Goal: Task Accomplishment & Management: Use online tool/utility

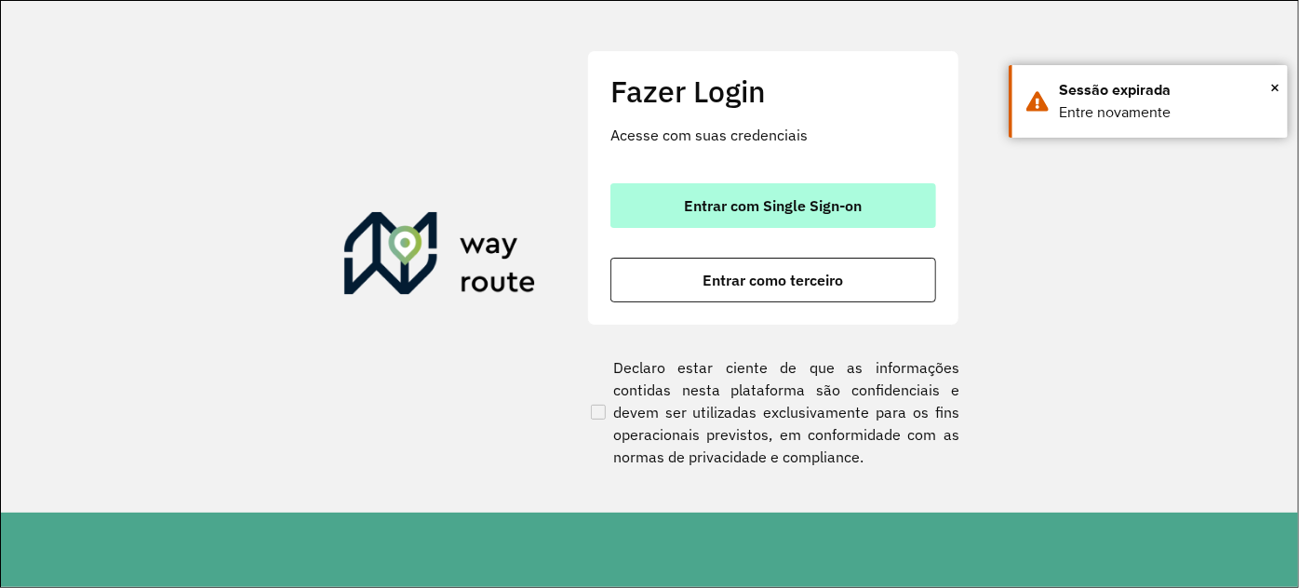
click at [801, 193] on button "Entrar com Single Sign-on" at bounding box center [773, 205] width 326 height 45
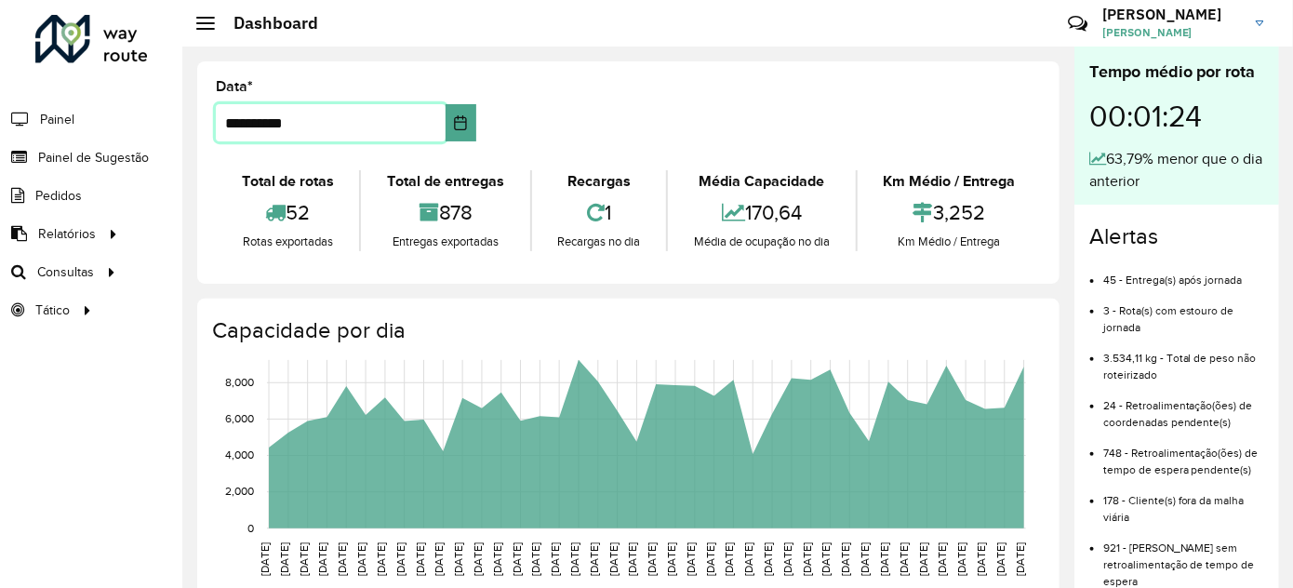
click at [283, 120] on input "**********" at bounding box center [331, 122] width 230 height 37
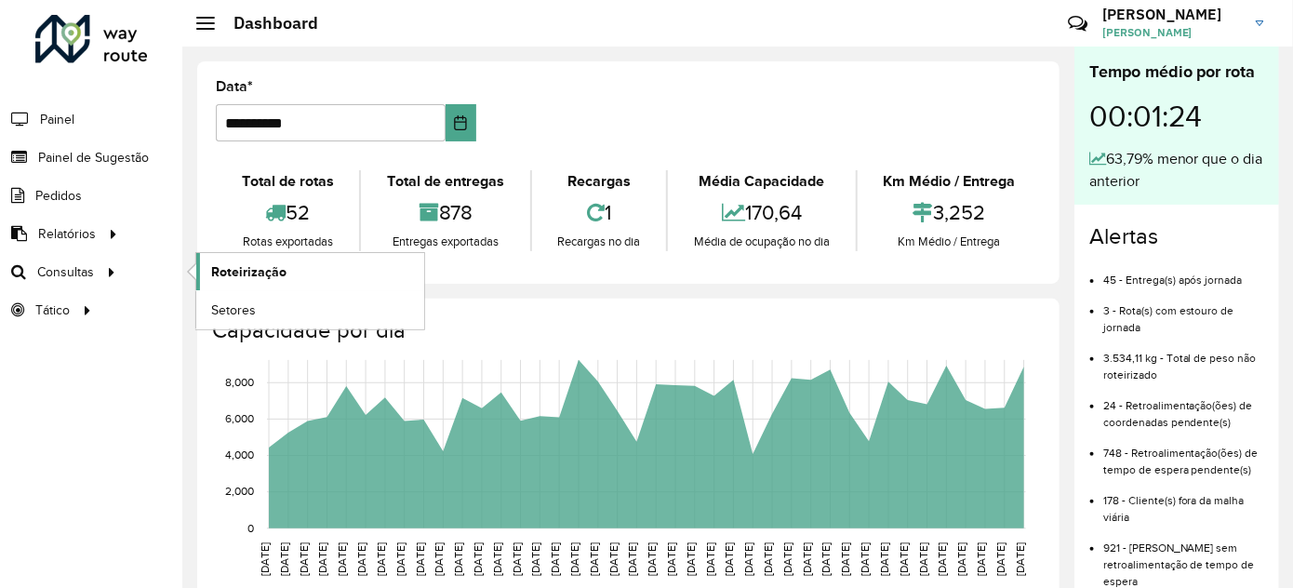
click at [234, 272] on span "Roteirização" at bounding box center [248, 272] width 75 height 20
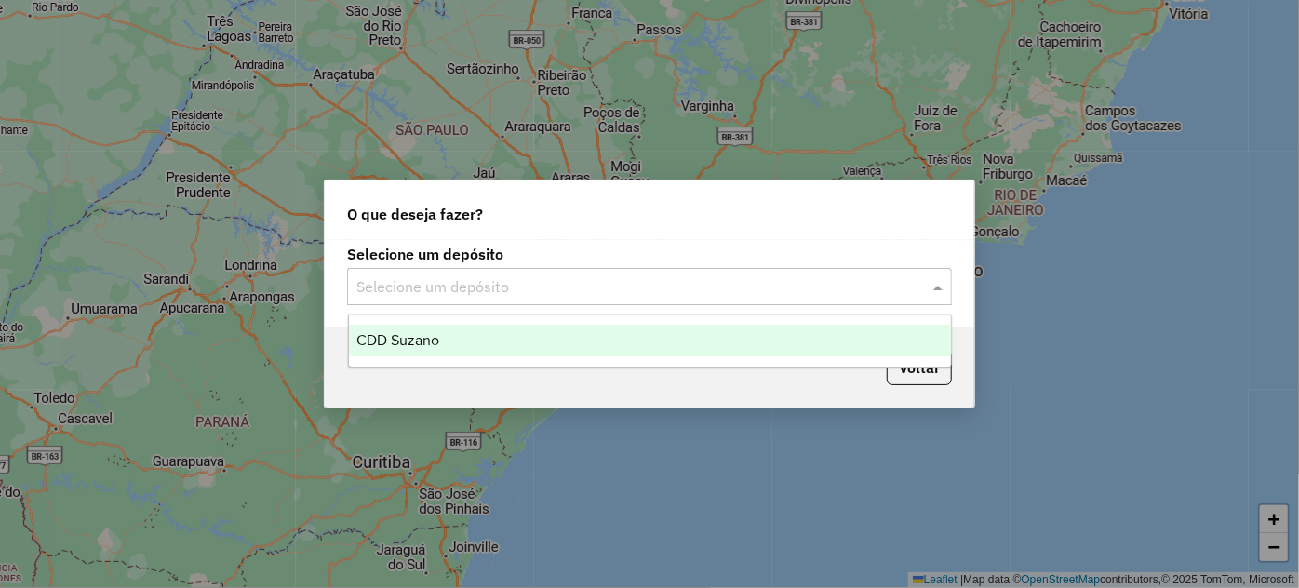
click at [630, 295] on input "text" at bounding box center [630, 287] width 549 height 22
click at [486, 334] on div "CDD Suzano" at bounding box center [650, 341] width 602 height 32
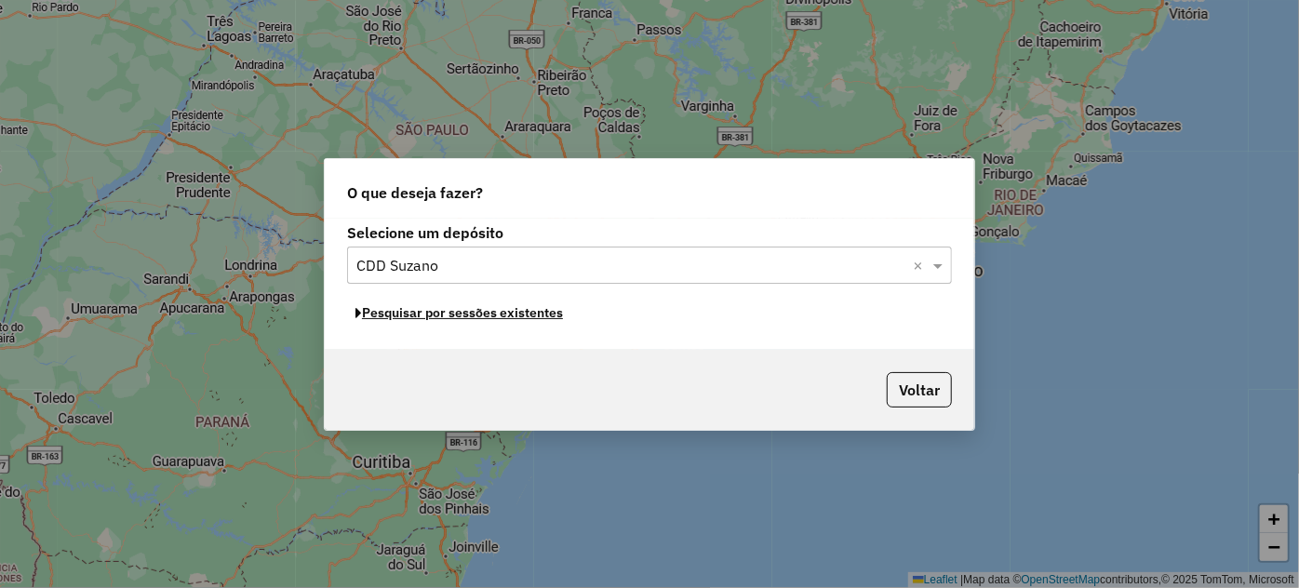
click at [399, 320] on button "Pesquisar por sessões existentes" at bounding box center [459, 313] width 224 height 29
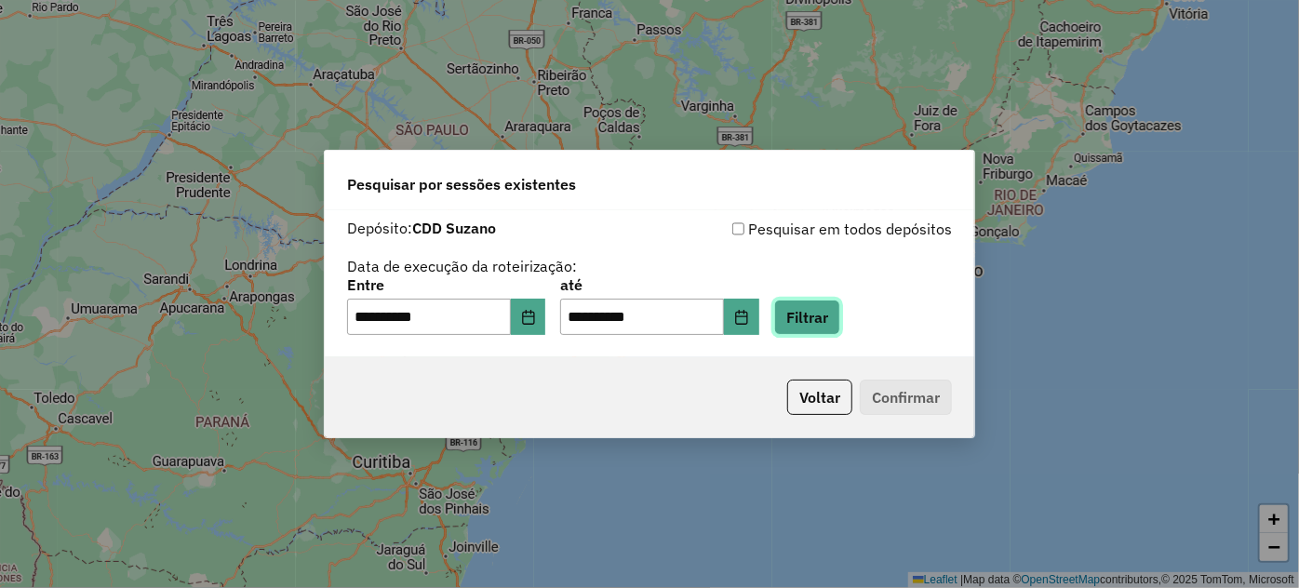
click at [831, 329] on button "Filtrar" at bounding box center [807, 317] width 66 height 35
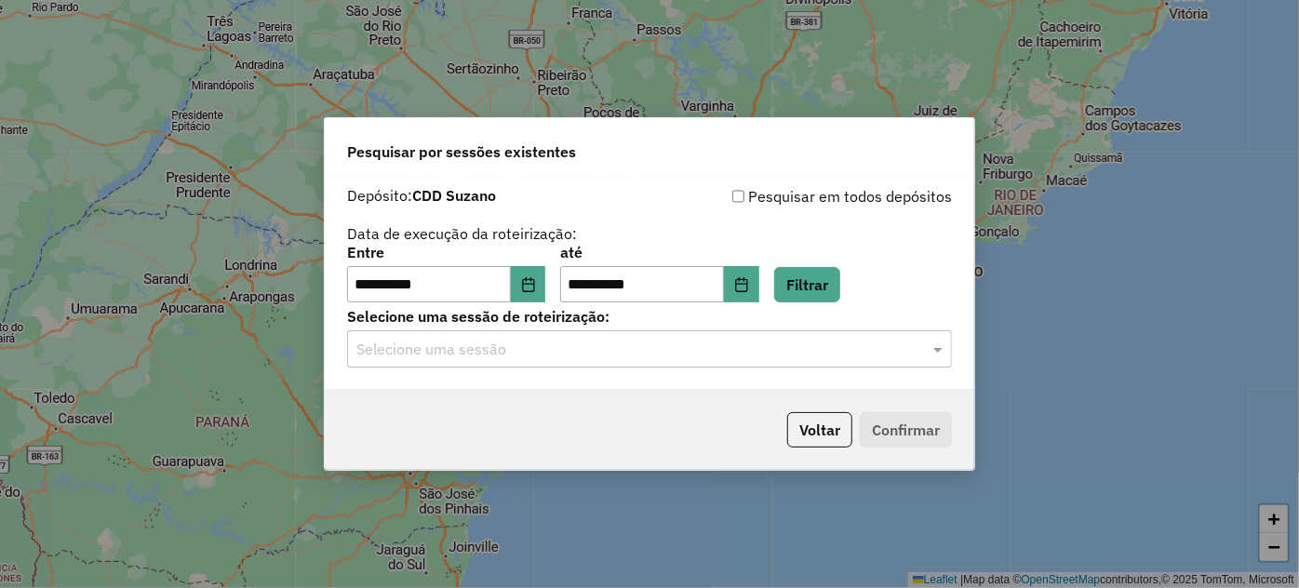
click at [457, 347] on input "text" at bounding box center [630, 350] width 549 height 22
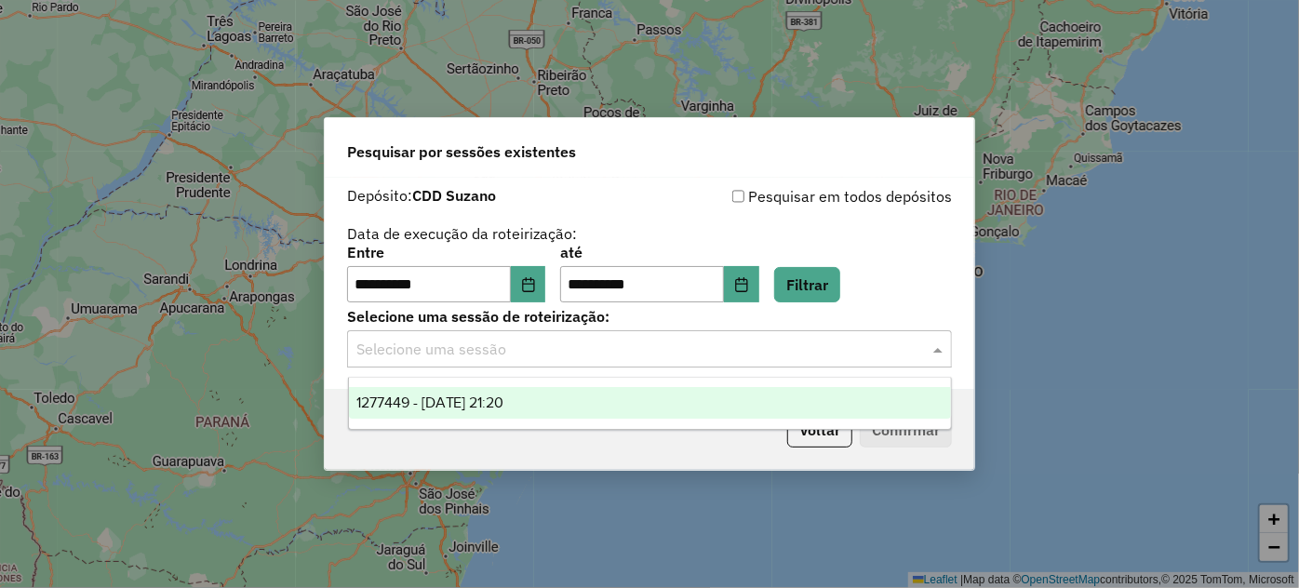
click at [454, 396] on span "1277449 - [DATE] 21:20" at bounding box center [430, 402] width 148 height 16
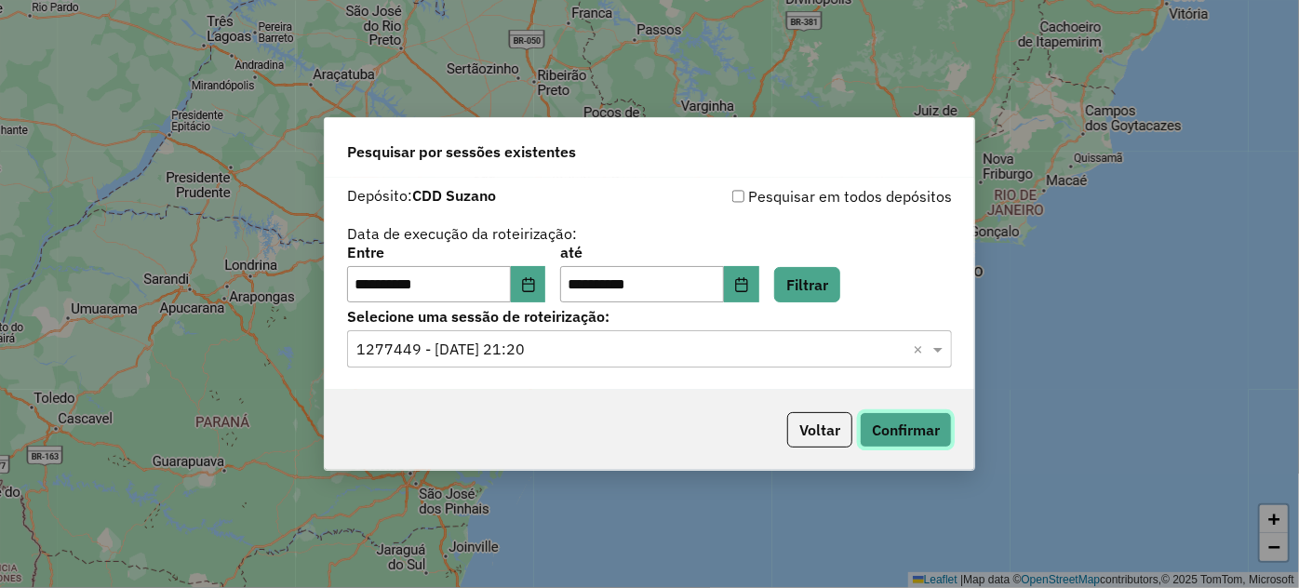
click at [877, 421] on button "Confirmar" at bounding box center [905, 429] width 92 height 35
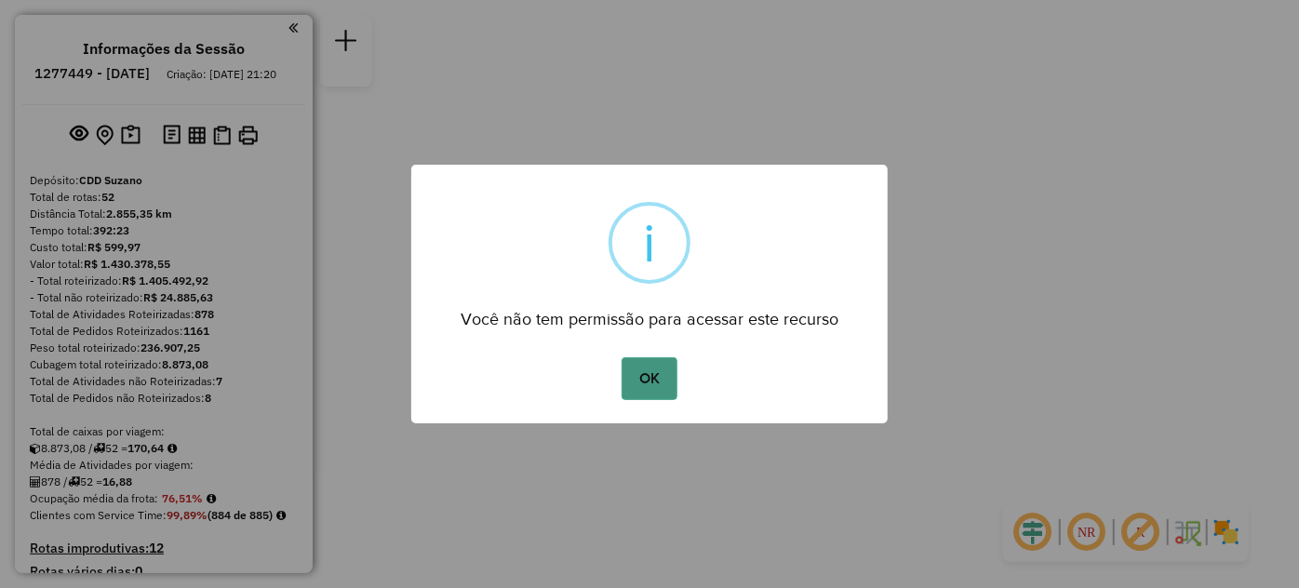
click at [641, 371] on button "OK" at bounding box center [648, 378] width 55 height 43
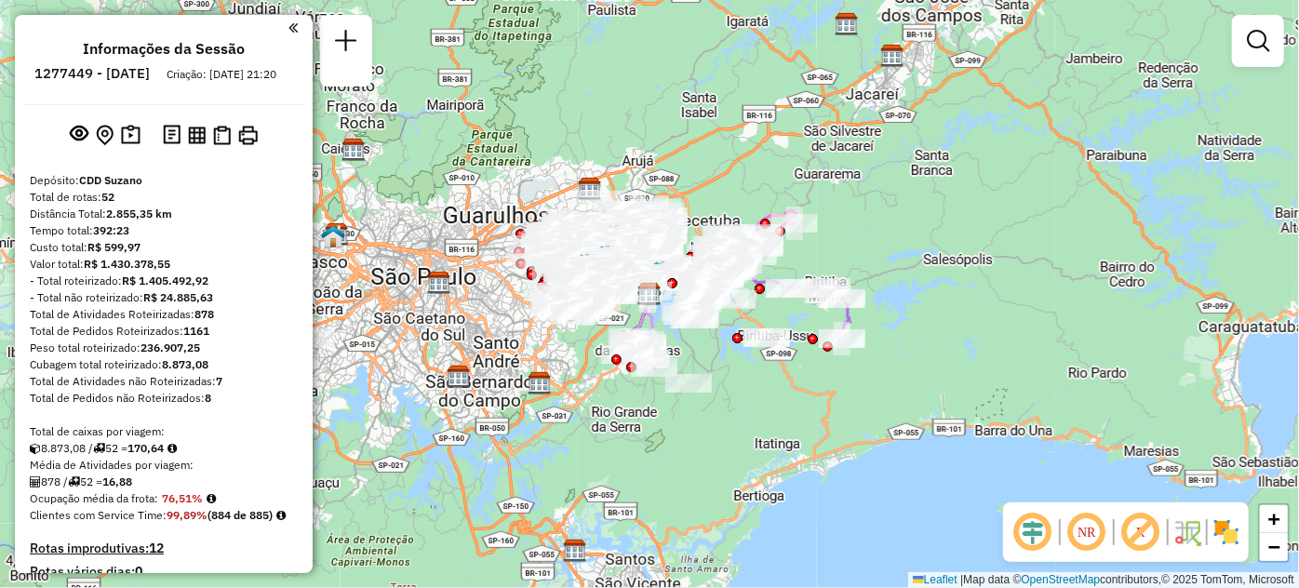
scroll to position [950, 0]
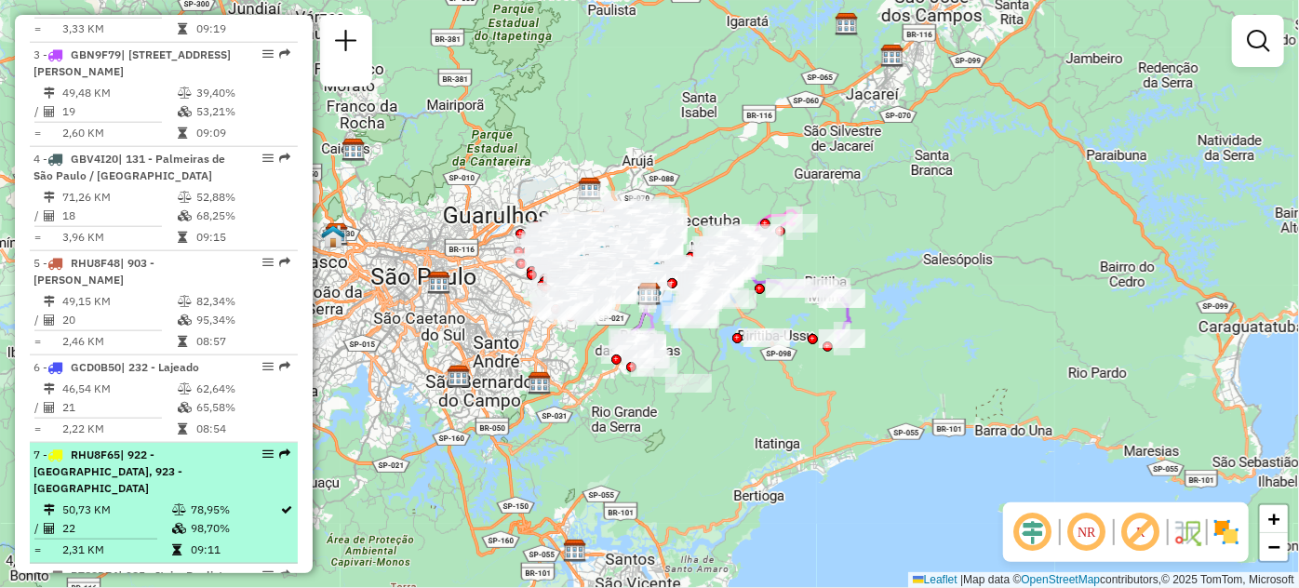
click at [262, 460] on em at bounding box center [267, 453] width 11 height 11
select select "**********"
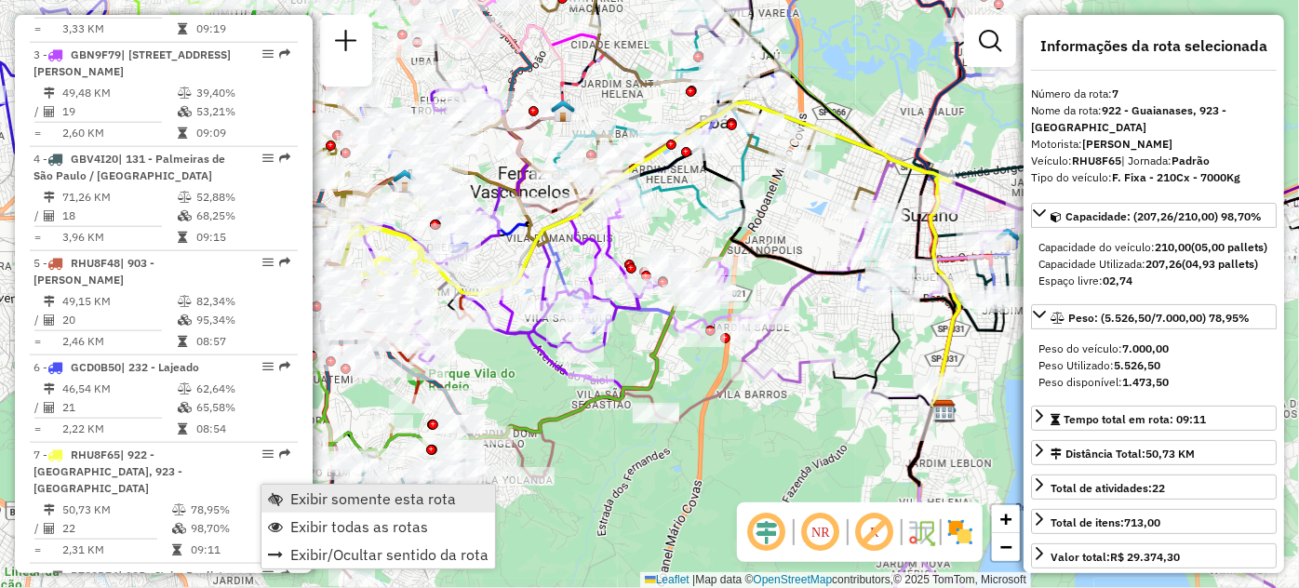
click at [279, 498] on span "Exibir somente esta rota" at bounding box center [275, 498] width 15 height 15
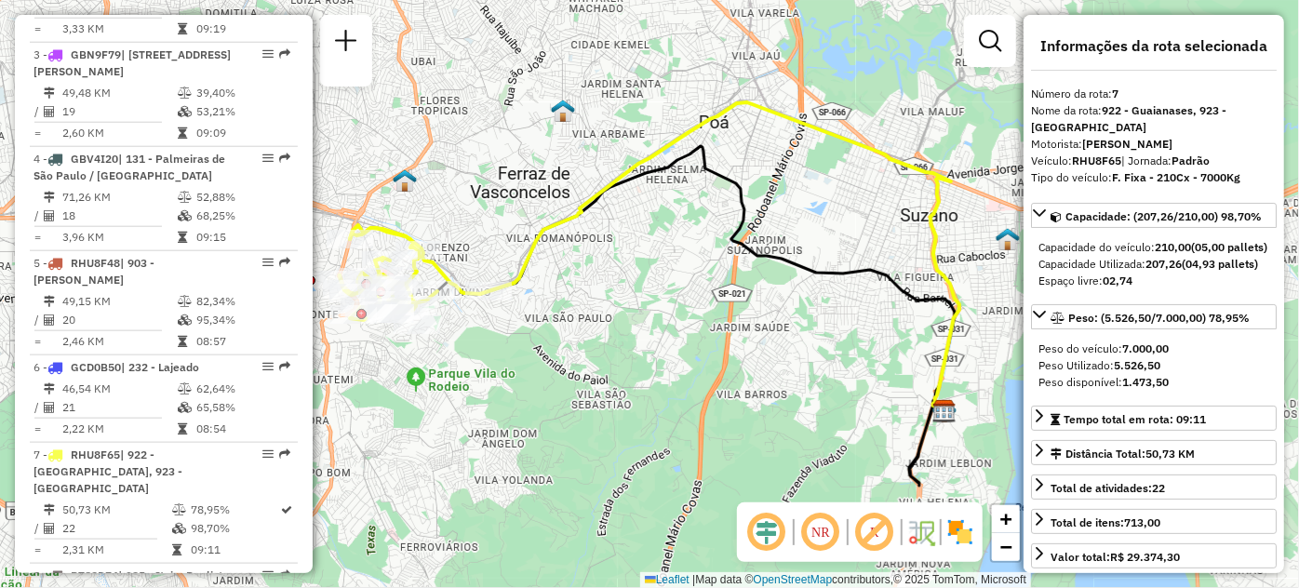
drag, startPoint x: 673, startPoint y: 432, endPoint x: 791, endPoint y: 433, distance: 117.2
click at [782, 433] on div "Janela de atendimento Grade de atendimento Capacidade Transportadoras Veículos …" at bounding box center [649, 294] width 1299 height 588
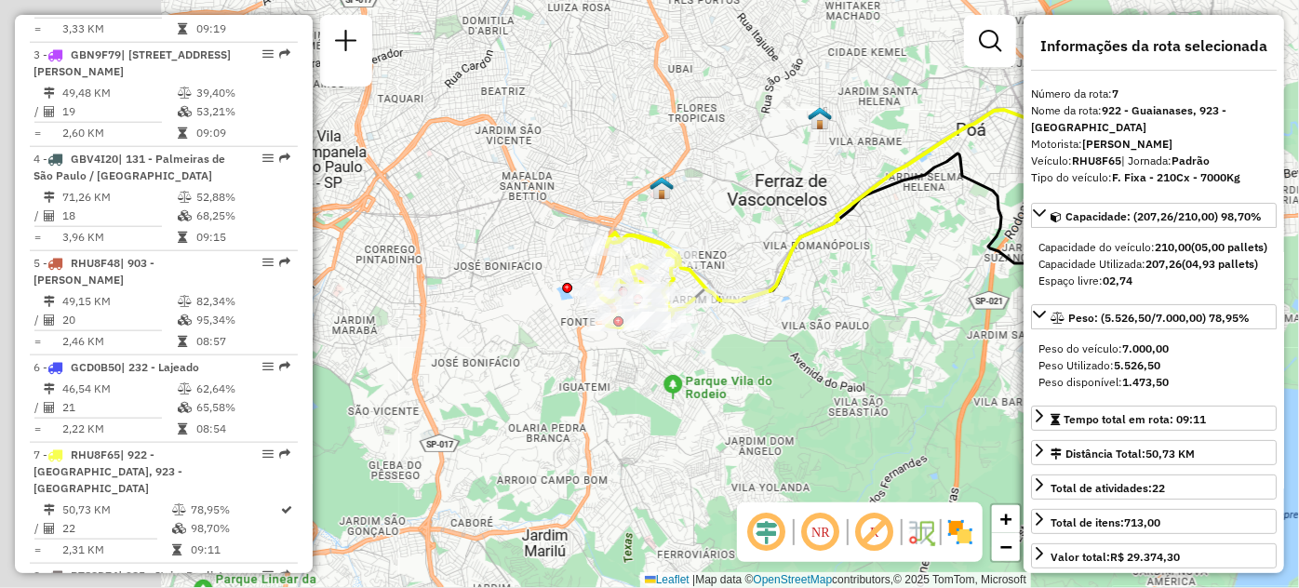
click at [792, 433] on div "Janela de atendimento Grade de atendimento Capacidade Transportadoras Veículos …" at bounding box center [649, 294] width 1299 height 588
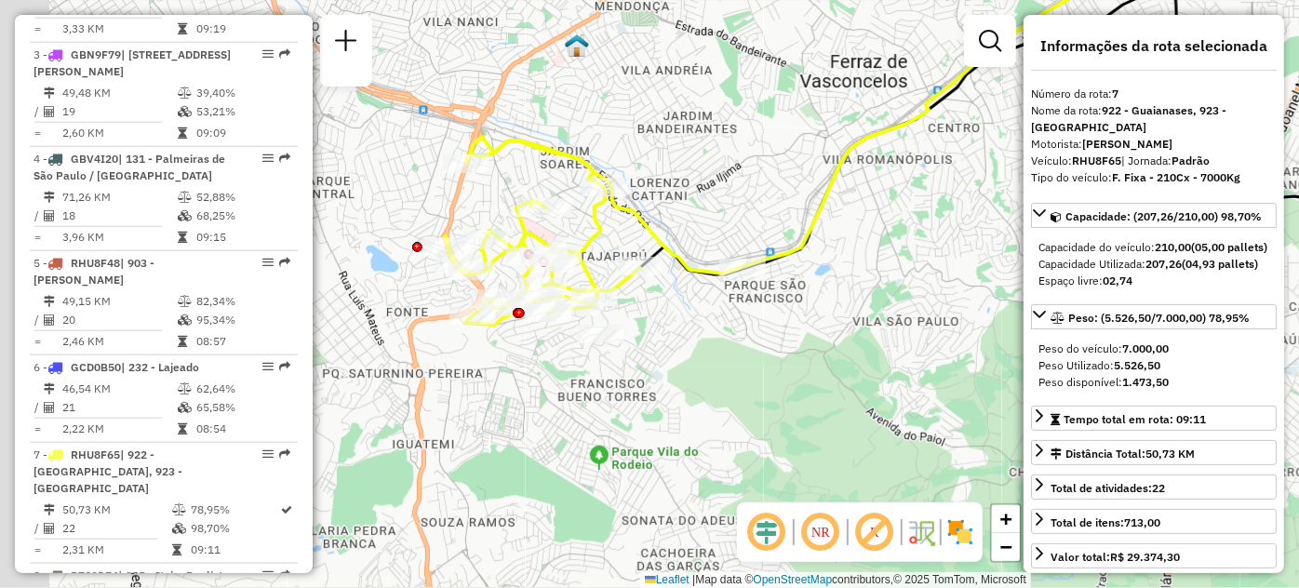
drag, startPoint x: 714, startPoint y: 336, endPoint x: 826, endPoint y: 338, distance: 111.6
click at [826, 338] on div "Janela de atendimento Grade de atendimento Capacidade Transportadoras Veículos …" at bounding box center [649, 294] width 1299 height 588
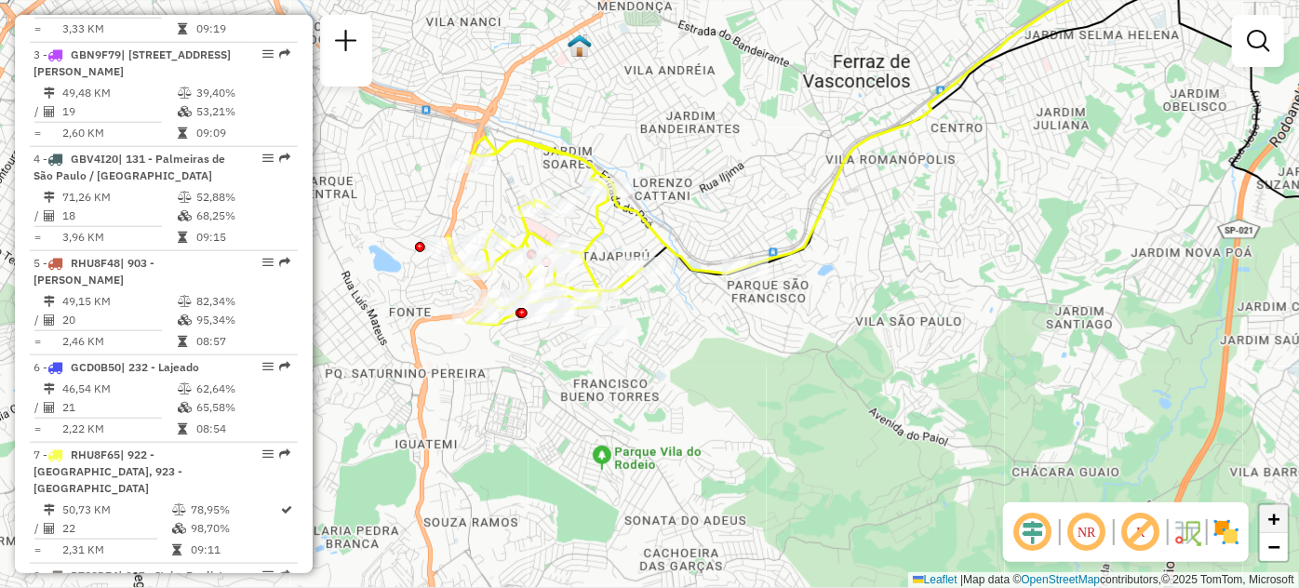
click at [1272, 513] on span "+" at bounding box center [1274, 518] width 12 height 23
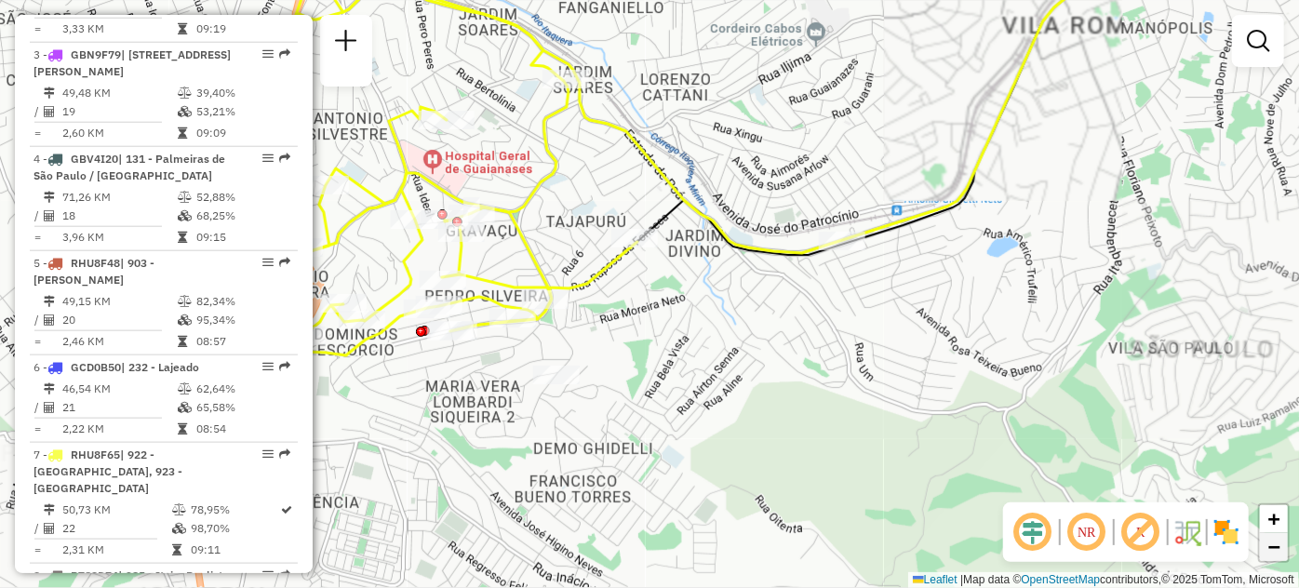
click at [1272, 543] on span "−" at bounding box center [1274, 546] width 12 height 23
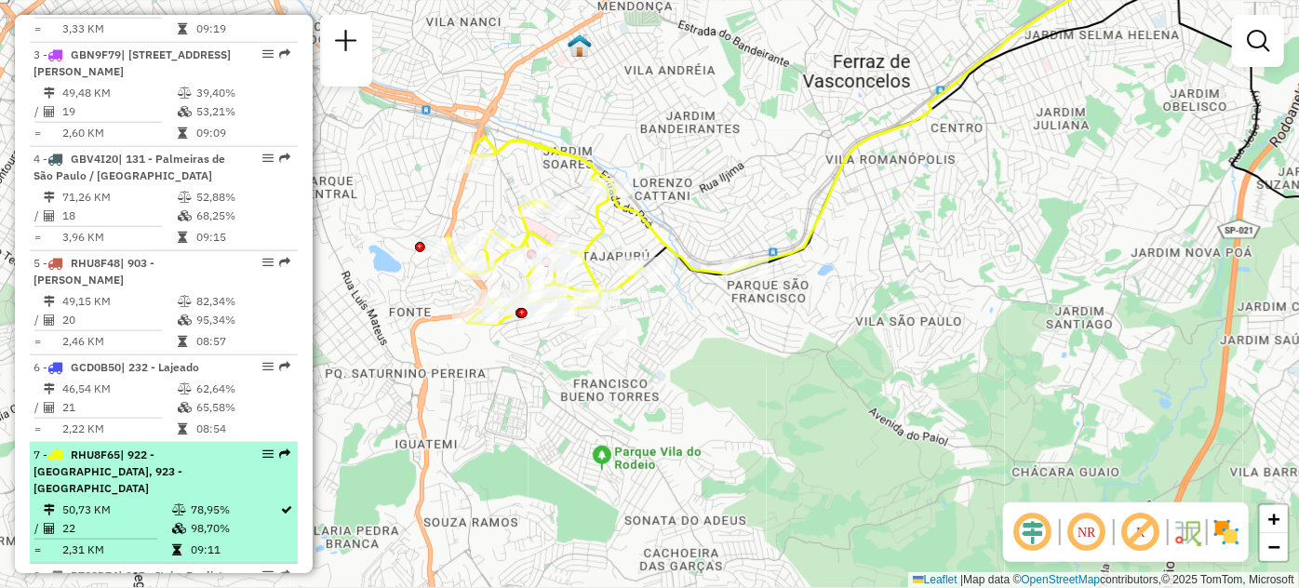
click at [127, 497] on div "7 - RHU8F65 | 922 - Guaianases, 923 - Guaianases" at bounding box center [131, 471] width 197 height 50
select select "**********"
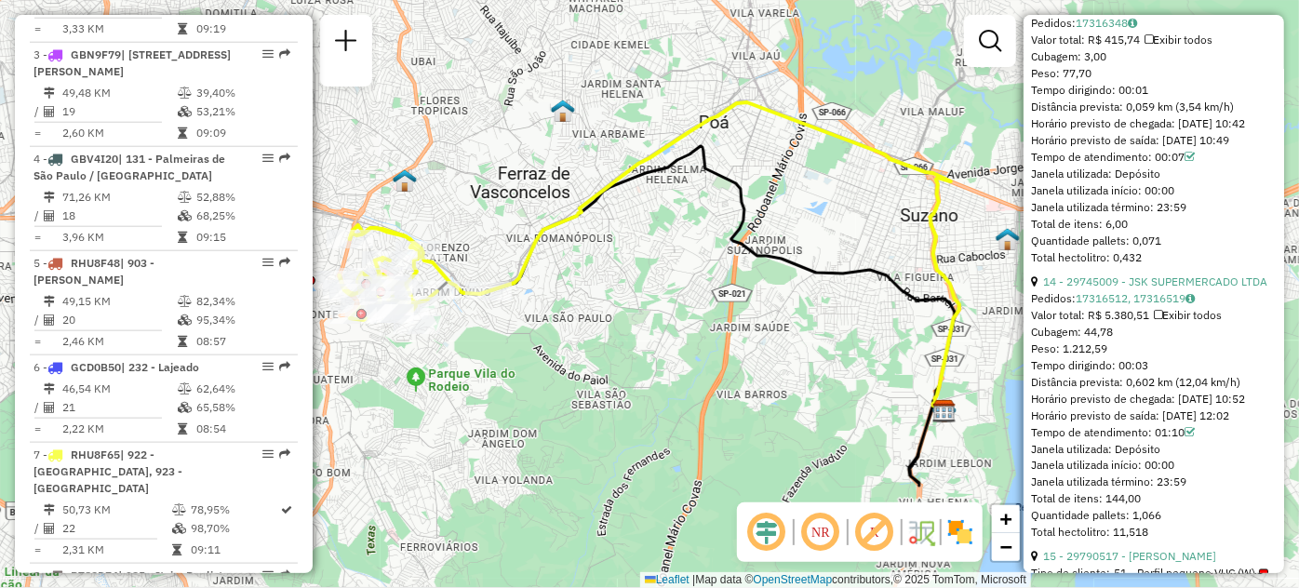
scroll to position [4989, 0]
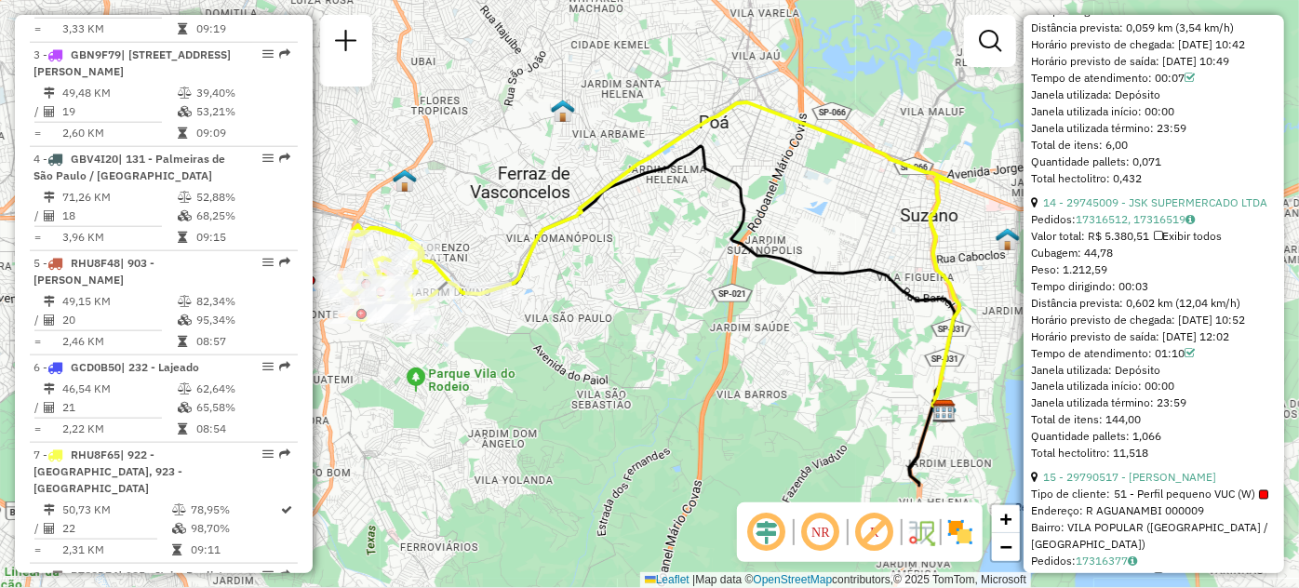
copy div "01:10"
drag, startPoint x: 1183, startPoint y: 498, endPoint x: 1153, endPoint y: 498, distance: 29.8
click at [1153, 362] on div "Tempo de atendimento: 01:10" at bounding box center [1154, 353] width 246 height 17
